Goal: Communication & Community: Answer question/provide support

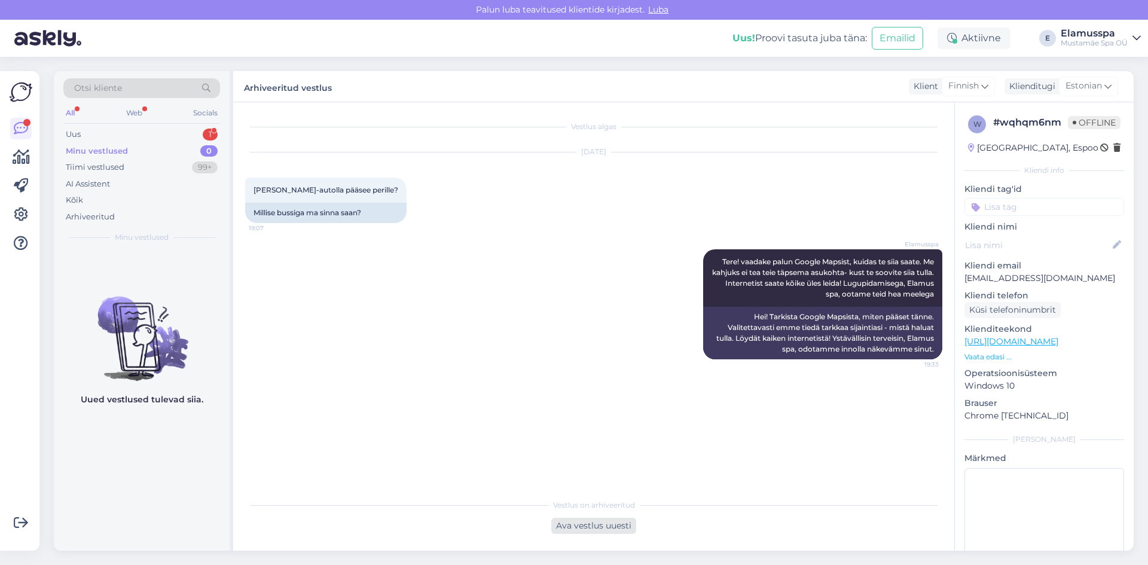
click at [560, 530] on div "Ava vestlus uuesti" at bounding box center [593, 526] width 85 height 16
click at [560, 530] on div "Finnish to Estonian Võta vestlus üle" at bounding box center [594, 524] width 94 height 22
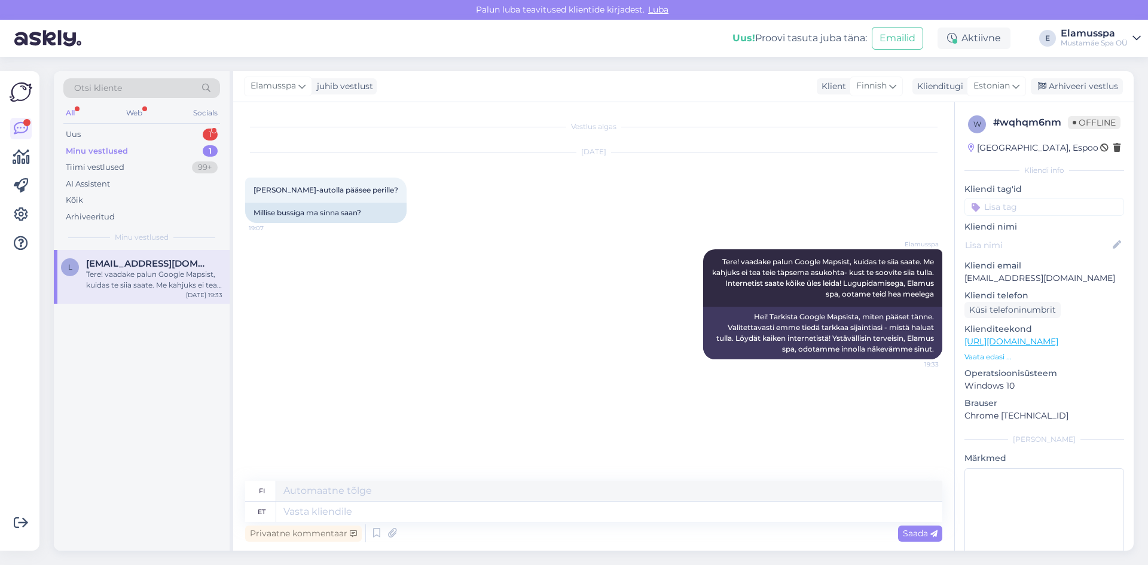
click at [532, 525] on div "Privaatne kommentaar Saada" at bounding box center [593, 533] width 697 height 23
click at [536, 515] on textarea at bounding box center [609, 512] width 666 height 20
type textarea "Meie"
type textarea "Meidän"
type textarea "Meie juures"
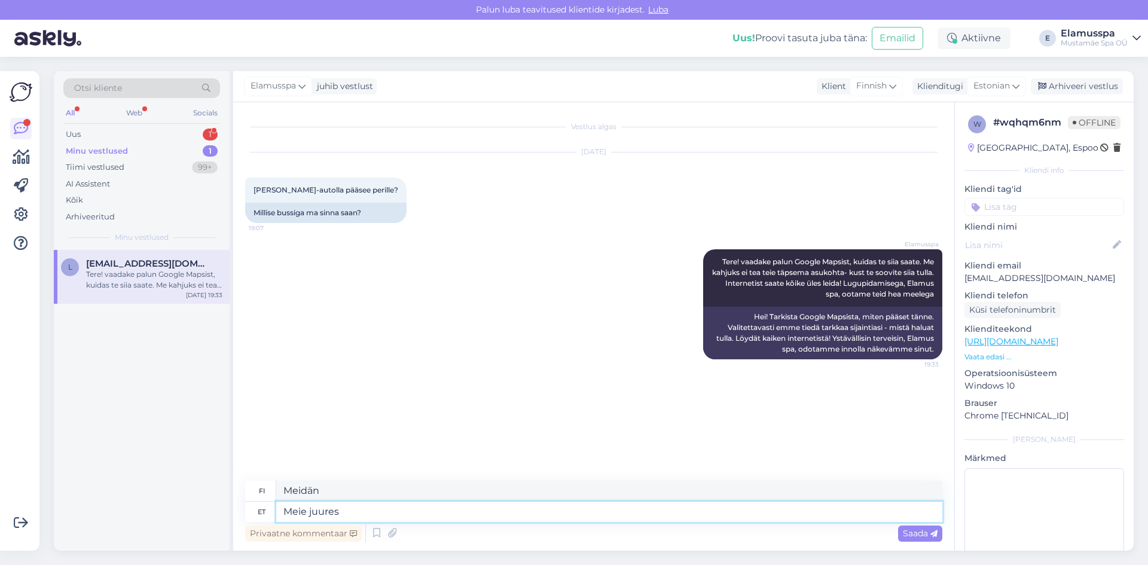
type textarea "Kanssamme"
type textarea "Meie"
type textarea "Meidän"
type textarea "Meie lähadal"
type textarea "Naapurustomme"
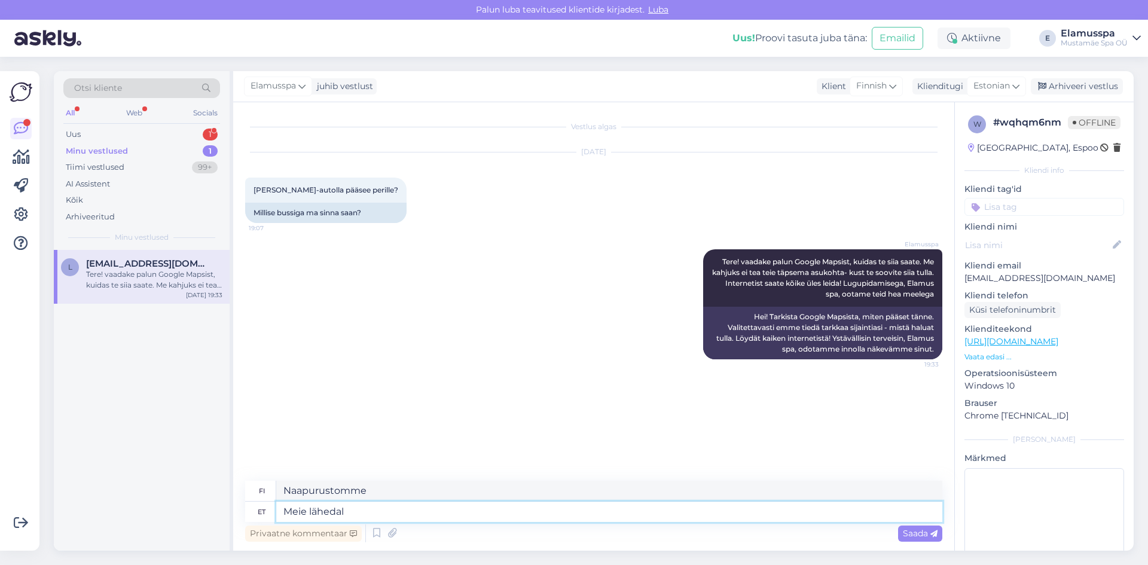
type textarea "Meie lähedal"
type textarea "Lähellämme"
type textarea "Meie lähedal on"
type textarea "Lähellämme on"
type textarea "Meie lähedal on bussipeatused"
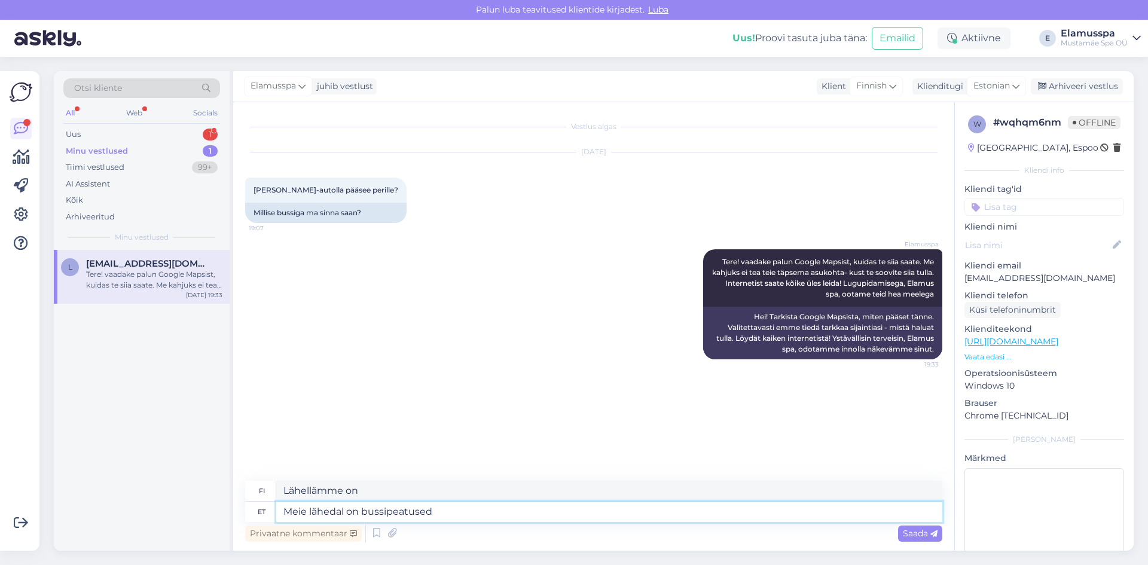
type textarea "Lähellämme on bussipysäkkejä."
type textarea "Meie lähedal on bussipeatused Männi,"
type textarea "Lähellämme on bussipysäkkejä [PERSON_NAME],"
type textarea "Meie lähedal on bussipeatused Männi, [GEOGRAPHIC_DATA], R"
type textarea "Lähellämme on bussipysäkkejä: Männi, [GEOGRAPHIC_DATA],"
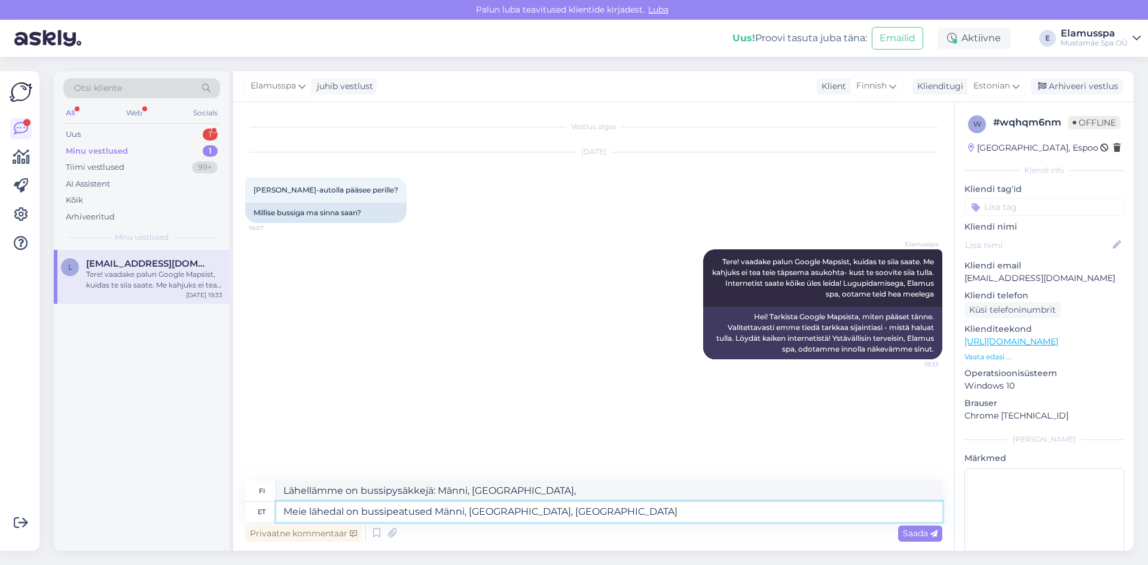
type textarea "Meie lähedal on bussipeatused Männi, [GEOGRAPHIC_DATA], [GEOGRAPHIC_DATA]"
type textarea "Lähellämme on bussipysäkkejä: Männi, [GEOGRAPHIC_DATA], [GEOGRAPHIC_DATA]"
type textarea "Meie lähedal on bussipeatused Männi, [GEOGRAPHIC_DATA], [DATE]"
type textarea "Lähellämme on bussipysäkkejä: Männi, [GEOGRAPHIC_DATA], [DATE]."
type textarea "Meie lähedal on bussipeatused Männi, [GEOGRAPHIC_DATA], [DATE] ja mu"
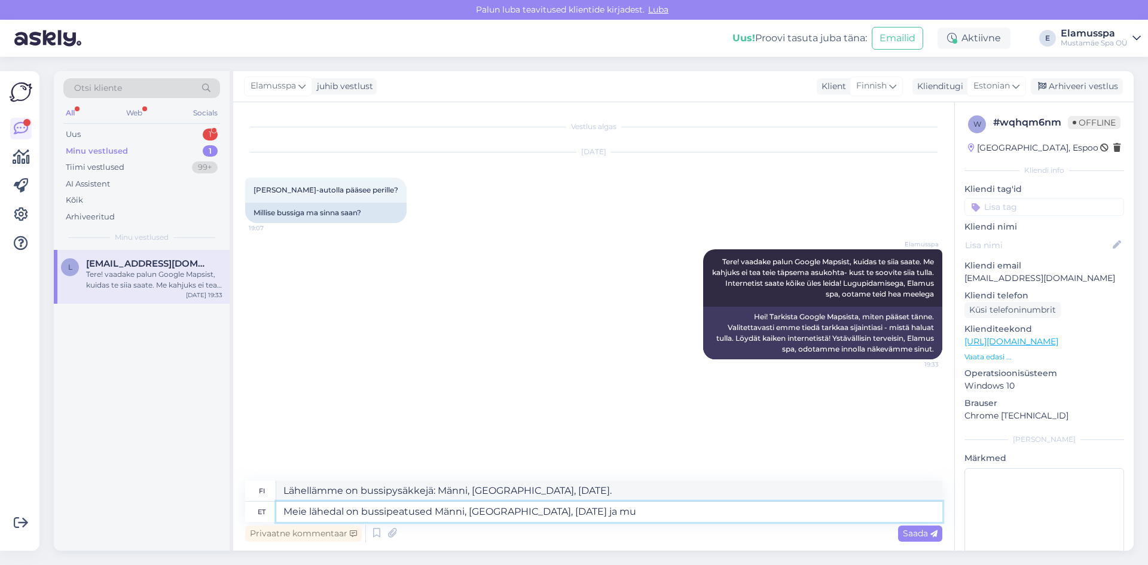
type textarea "Lähellämme ovat bussipysäkit Männi, [GEOGRAPHIC_DATA], Rajan ja"
type textarea "Meie lähedal on bussipeatused Männi, [GEOGRAPHIC_DATA], [DATE] ja"
type textarea "Lähellämme ovat linja-autopysäkit Männi, [GEOGRAPHIC_DATA], [GEOGRAPHIC_DATA] ja"
type textarea "Meie lähedal on bussipeatused Männi, [GEOGRAPHIC_DATA], [DATE] ja [GEOGRAPHIC_D…"
type textarea "Lähellämme on bussipysäkkejä: Männi, [GEOGRAPHIC_DATA], [DATE] ja [GEOGRAPHIC_D…"
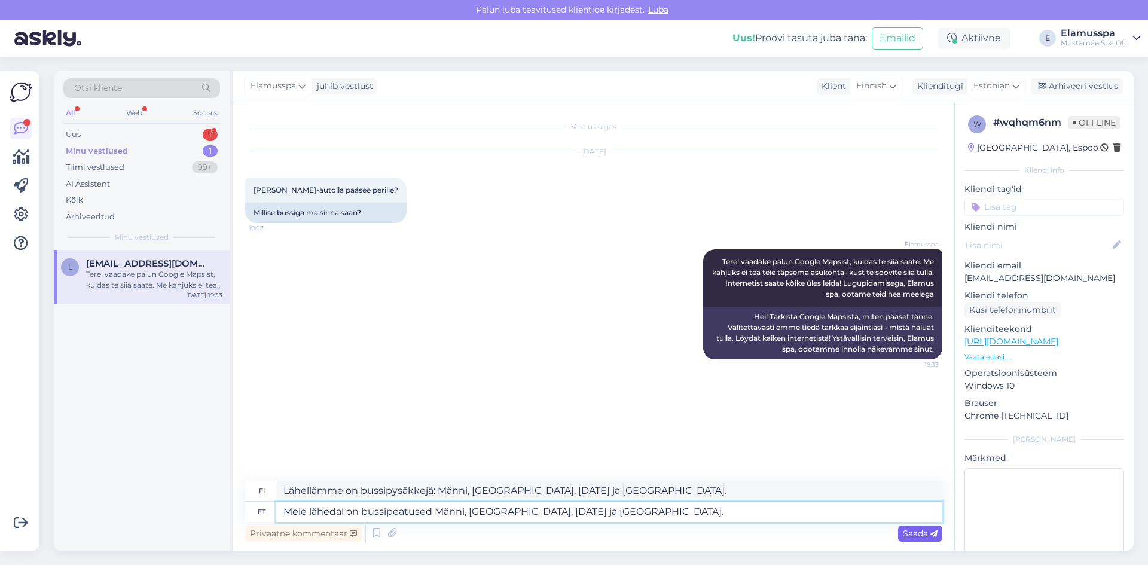
type textarea "Meie lähedal on bussipeatused Männi, [GEOGRAPHIC_DATA], [DATE] ja [GEOGRAPHIC_D…"
click at [923, 539] on div "Saada" at bounding box center [920, 534] width 44 height 16
click at [903, 538] on span "Saada" at bounding box center [920, 533] width 35 height 11
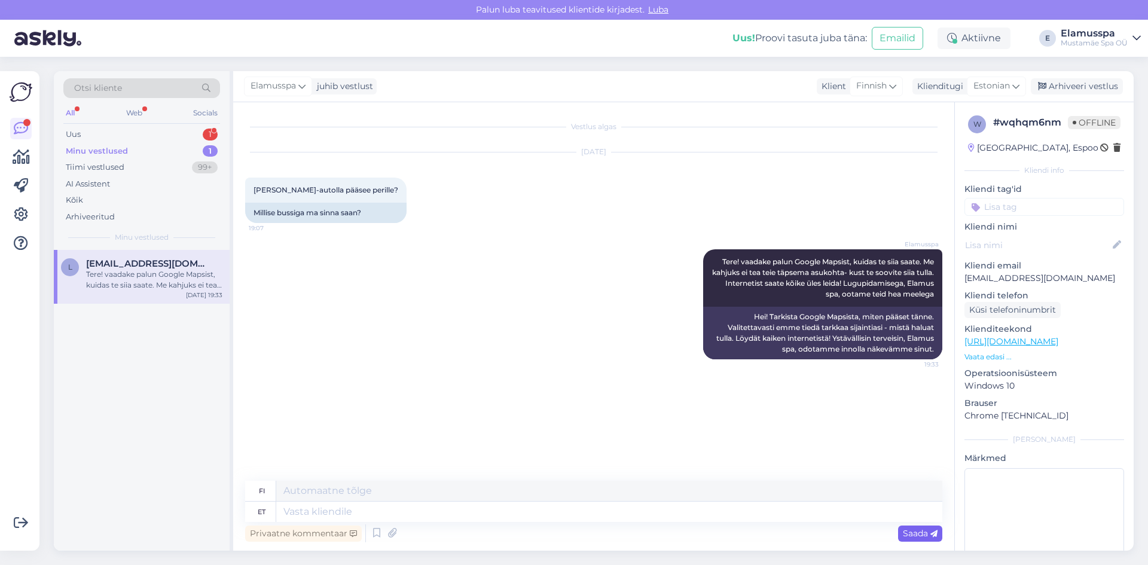
scroll to position [21, 0]
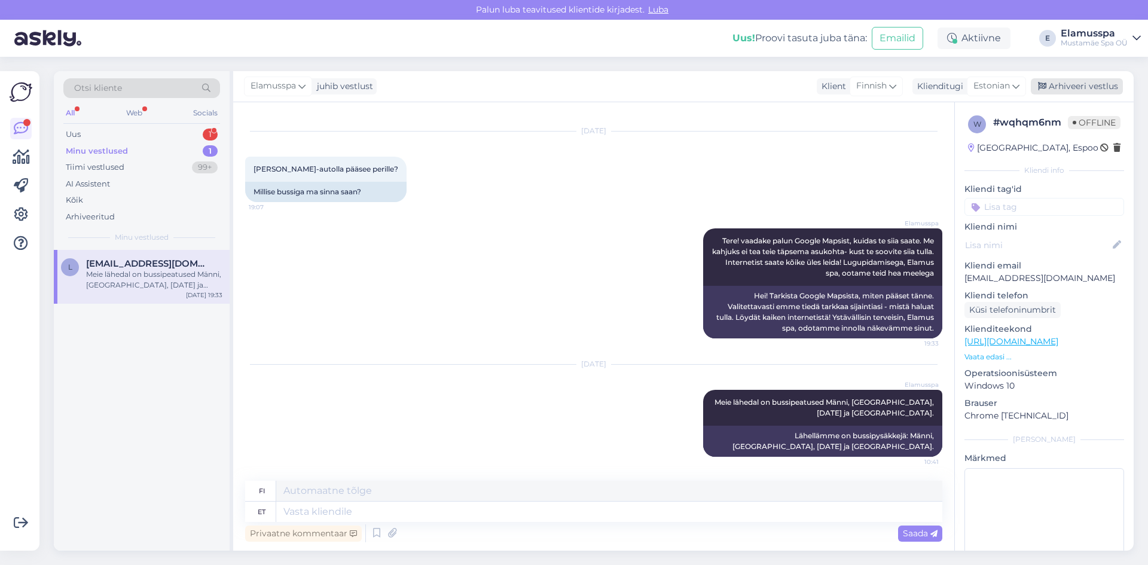
click at [1080, 90] on div "Arhiveeri vestlus" at bounding box center [1077, 86] width 92 height 16
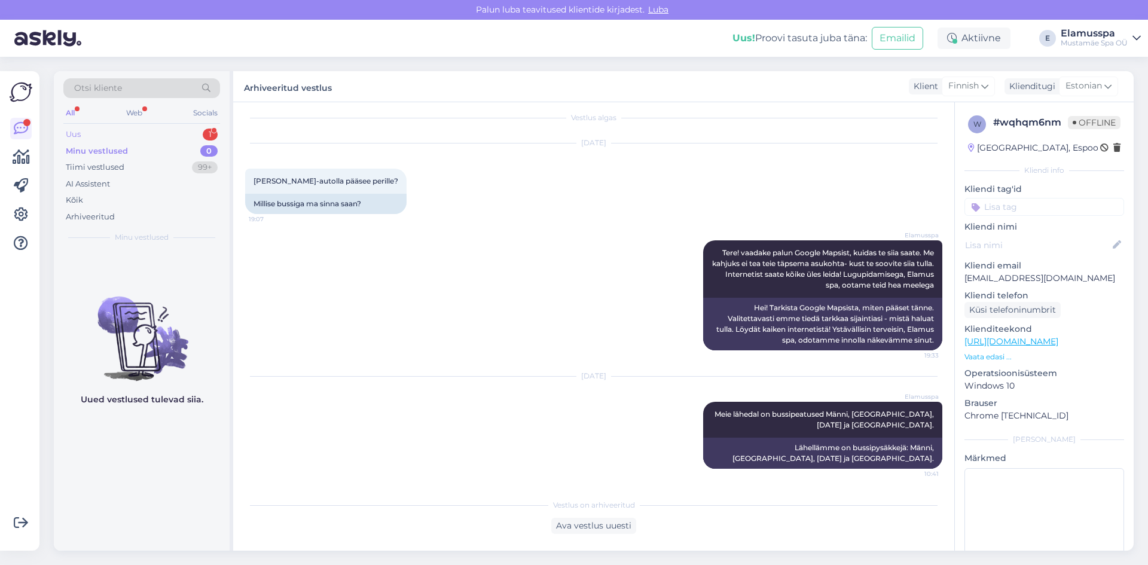
click at [182, 135] on div "Uus 1" at bounding box center [141, 134] width 157 height 17
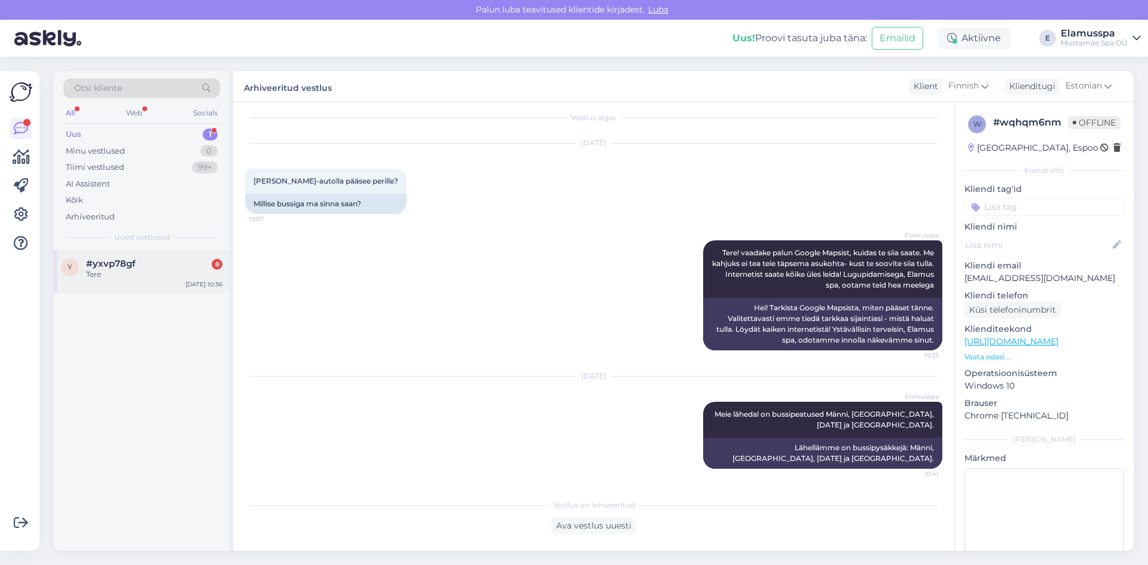
click at [184, 278] on div "Tere" at bounding box center [154, 274] width 136 height 11
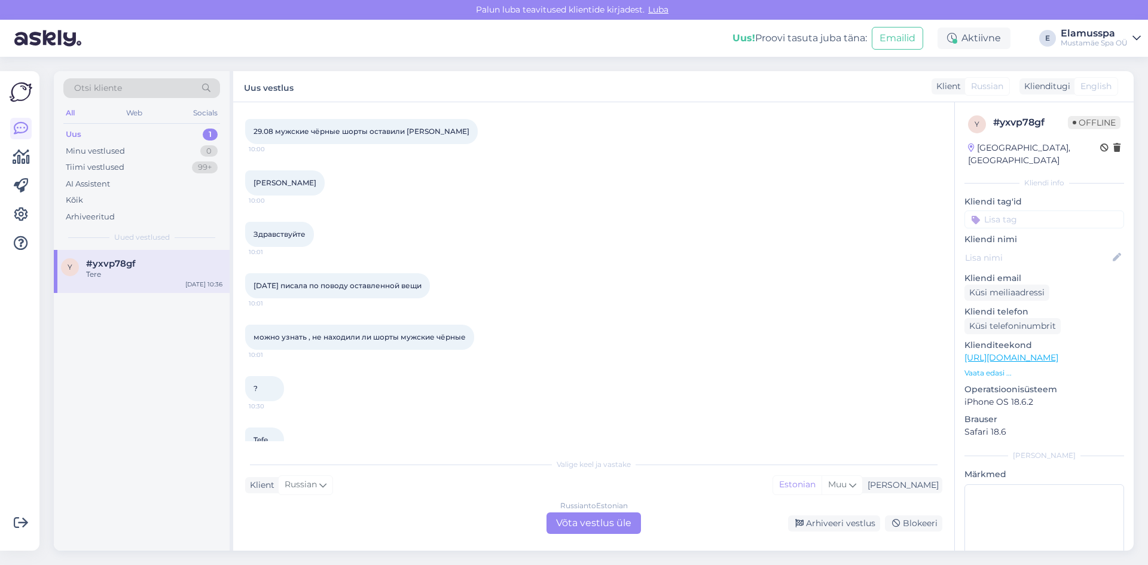
scroll to position [375, 0]
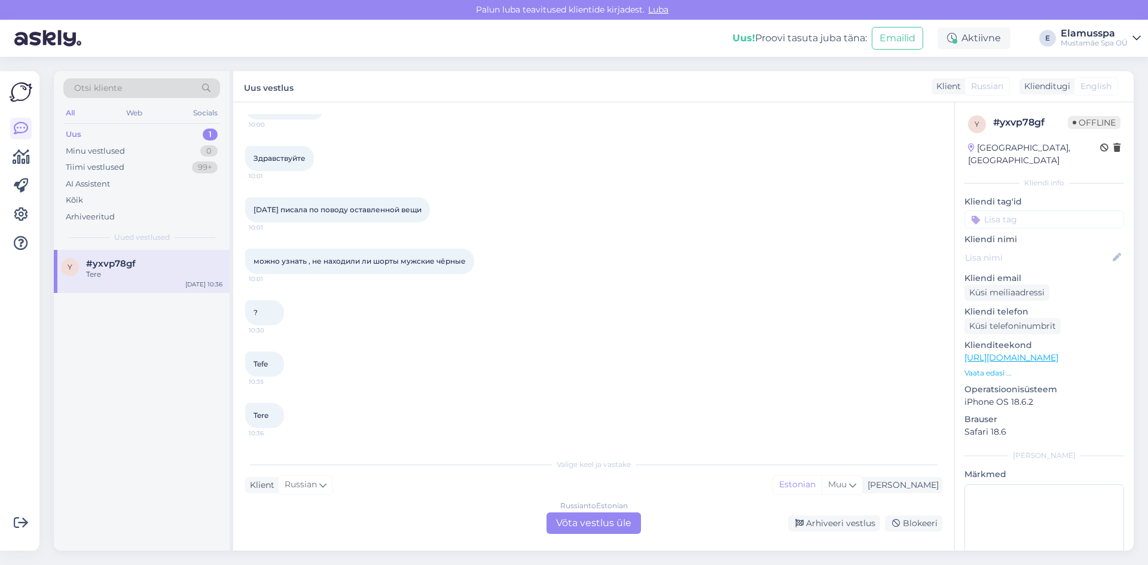
click at [570, 519] on div "Russian to Estonian Võta vestlus üle" at bounding box center [594, 524] width 94 height 22
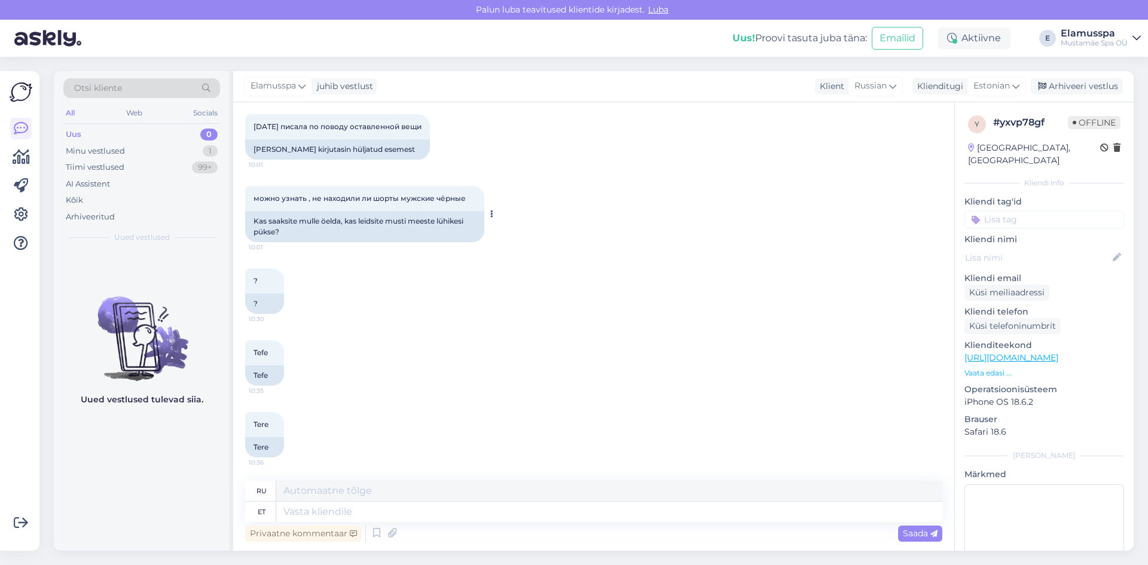
scroll to position [520, 0]
click at [346, 513] on textarea at bounding box center [609, 512] width 666 height 20
type textarea "Доброе"
type textarea "Хороший"
type textarea "Доброе утро!"
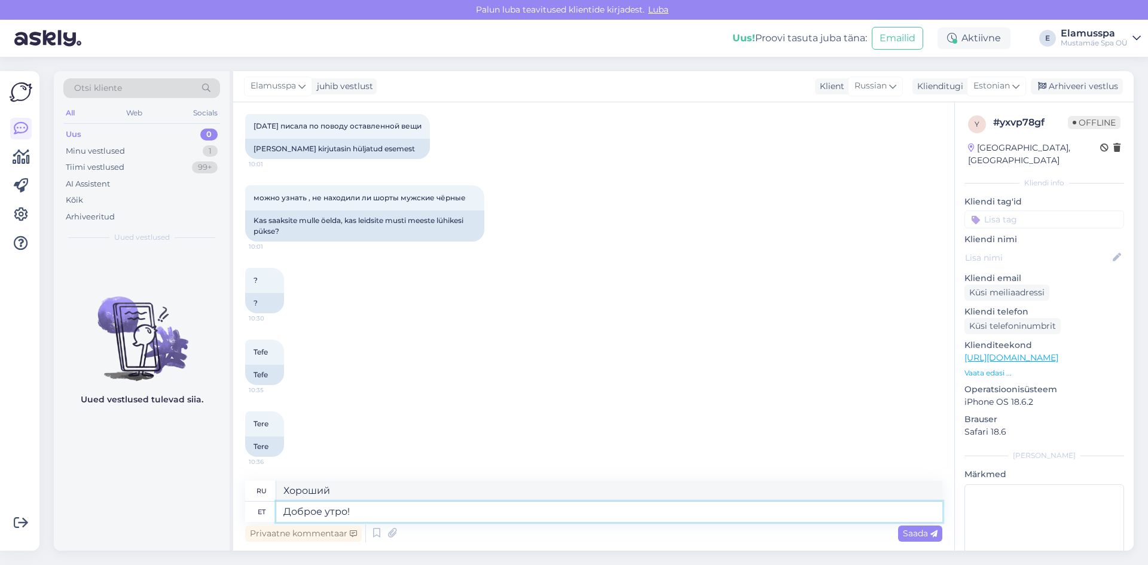
type textarea "Доброе утро!"
type textarea "Доброе утро! Мы"
type textarea "Доброе утро!"
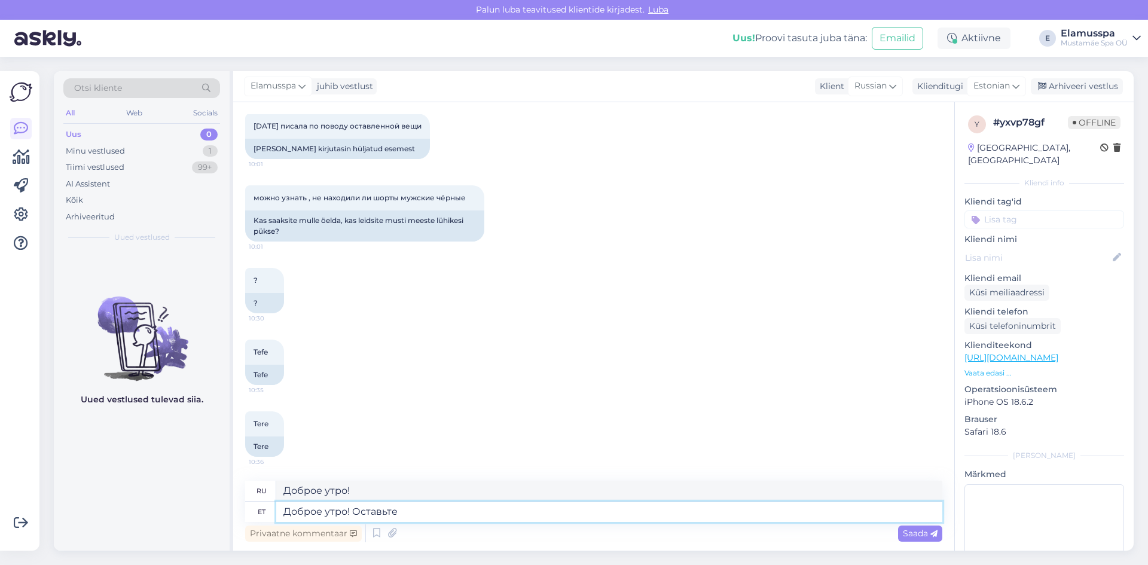
type textarea "Доброе утро! Оставьте"
type textarea "Доброе утро! Оставьте это."
type textarea "Доброе утро! Оставьте пожалуйста"
type textarea "Доброе утро! Уходите, пожалуйста."
type textarea "Доброе утро! Оставьте пожалуйста [PERSON_NAME]"
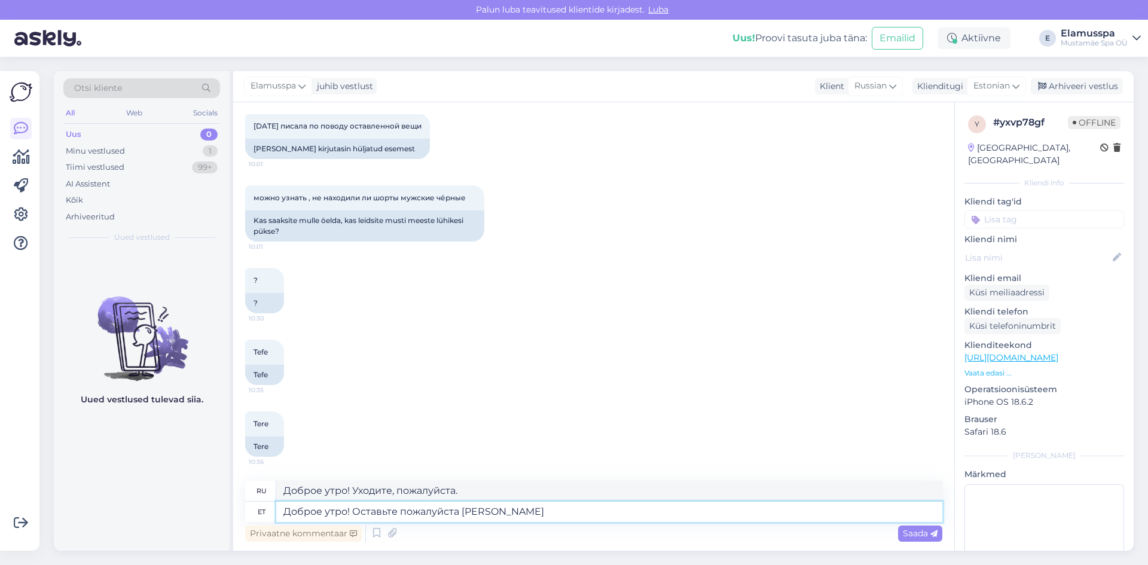
type textarea "Доброе утро! Оставьте пожалуйста [PERSON_NAME]"
type textarea "Доброе утро! Оставьте пожалуйста Ваш телефонный"
type textarea "Доброе утро! Оставьте телефон, пожалуйста."
type textarea "Доброе утро! Оставьте пожалуйста Ваш телефонный номер"
type textarea "Доброе утро! Пожалуйста, оставьте свой номер телефона."
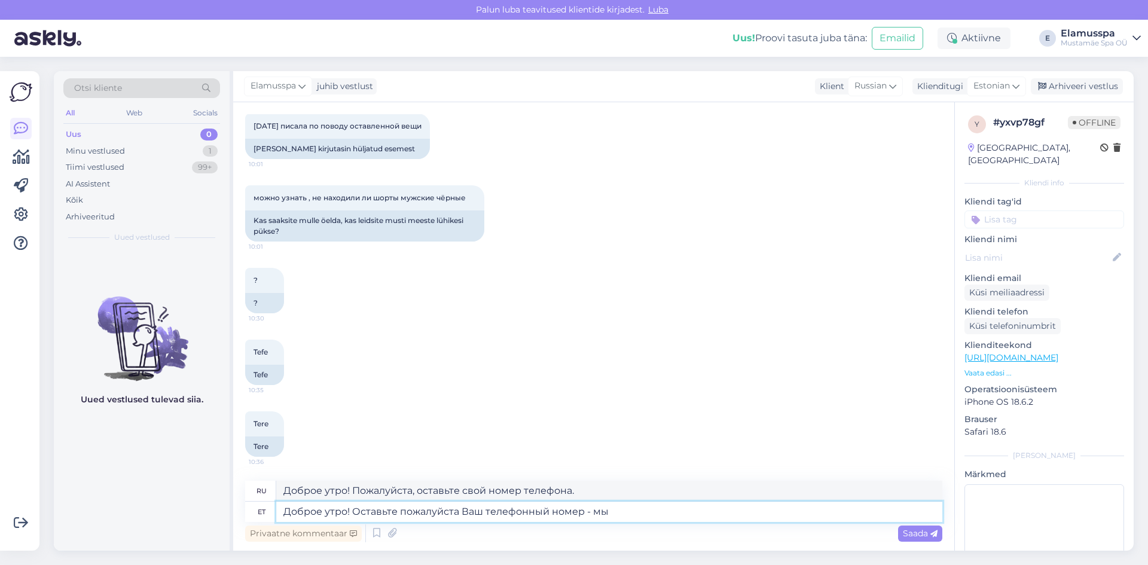
type textarea "Доброе утро! Оставьте пожалуйста Ваш телефонный номер - мы"
type textarea "Доброе утро! Пожалуйста, оставьте свой номер телефона - мы"
type textarea "Доброе утро! Оставьте пожалуйста Ваш телефонный номер - мы с"
type textarea "Доброе утро! Оставьте пожалуйста Ваш телефонный номер - мы свяжемся"
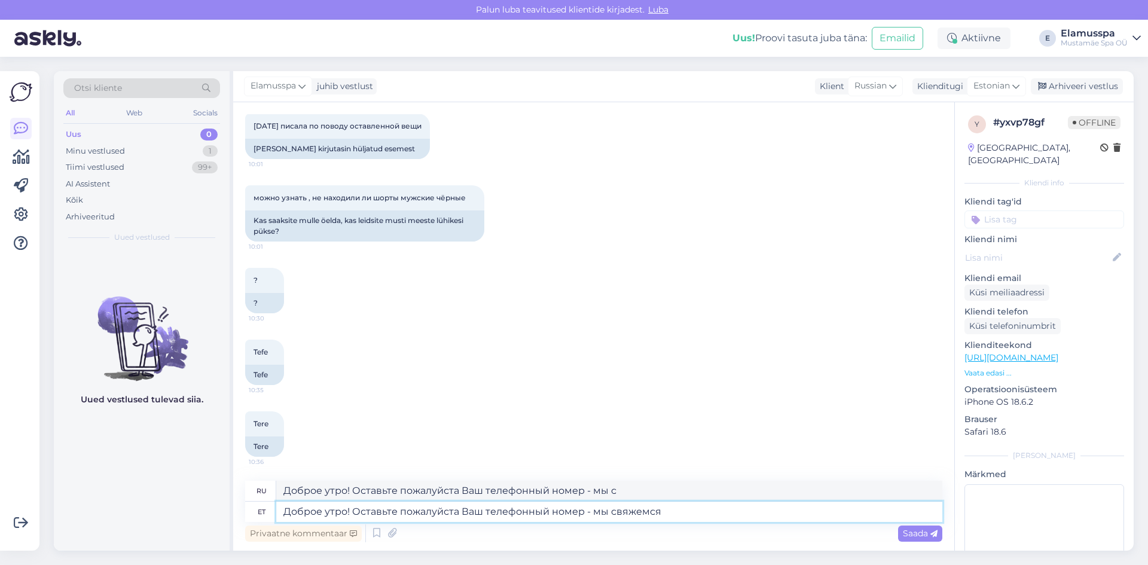
type textarea "Доброе утро! Оставьте свой номер телефона — мы свяжемся с вами."
type textarea "Доброе утро! Оставьте пожалуйста Ваш телефонный номер - мы свяжемся с Вами, ког…"
type textarea "Доброе утро! Оставьте свой номер телефона — мы свяжемся с вами, когда"
type textarea "Доброе утро! Оставьте пожалуйста Ваш телефонный номер - мы свяжемся с Вами, ког…"
type textarea "Доброе утро! Оставьте свой номер телефона — мы свяжемся с вами, когда шорты буд…"
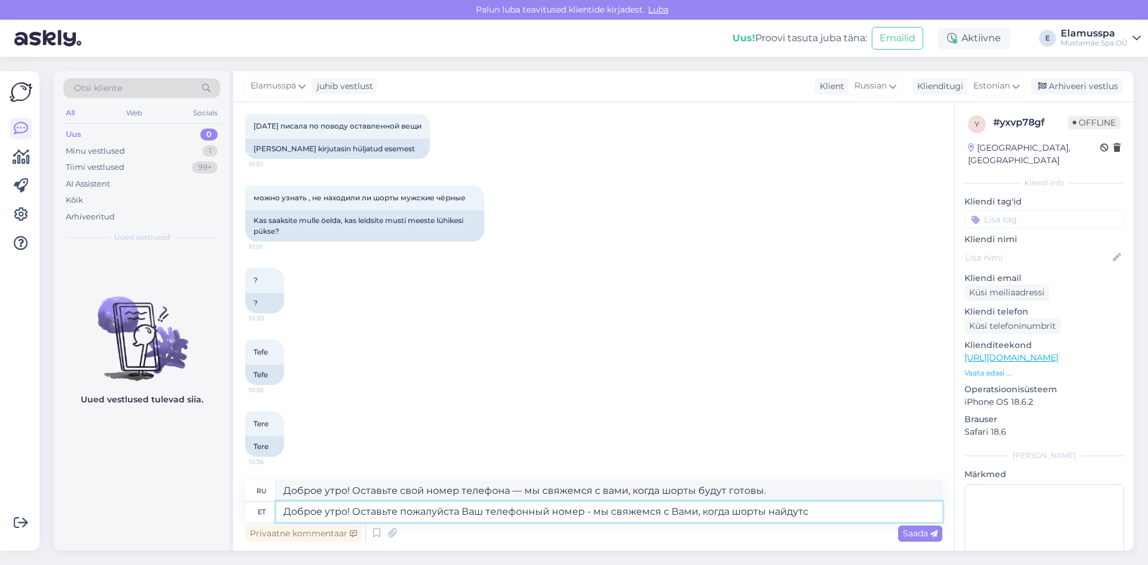
type textarea "Доброе утро! Оставьте пожалуйста Ваш телефонный номер - мы свяжемся с Вами, ког…"
type textarea "Доброе утро! Оставьте свой номер телефона — мы свяжемся с вами, когда шорты най…"
type textarea "Доброе утро! Оставьте пожалуйста Ваш телефонный номер - мы свяжемся с Вами, ког…"
